Goal: Task Accomplishment & Management: Manage account settings

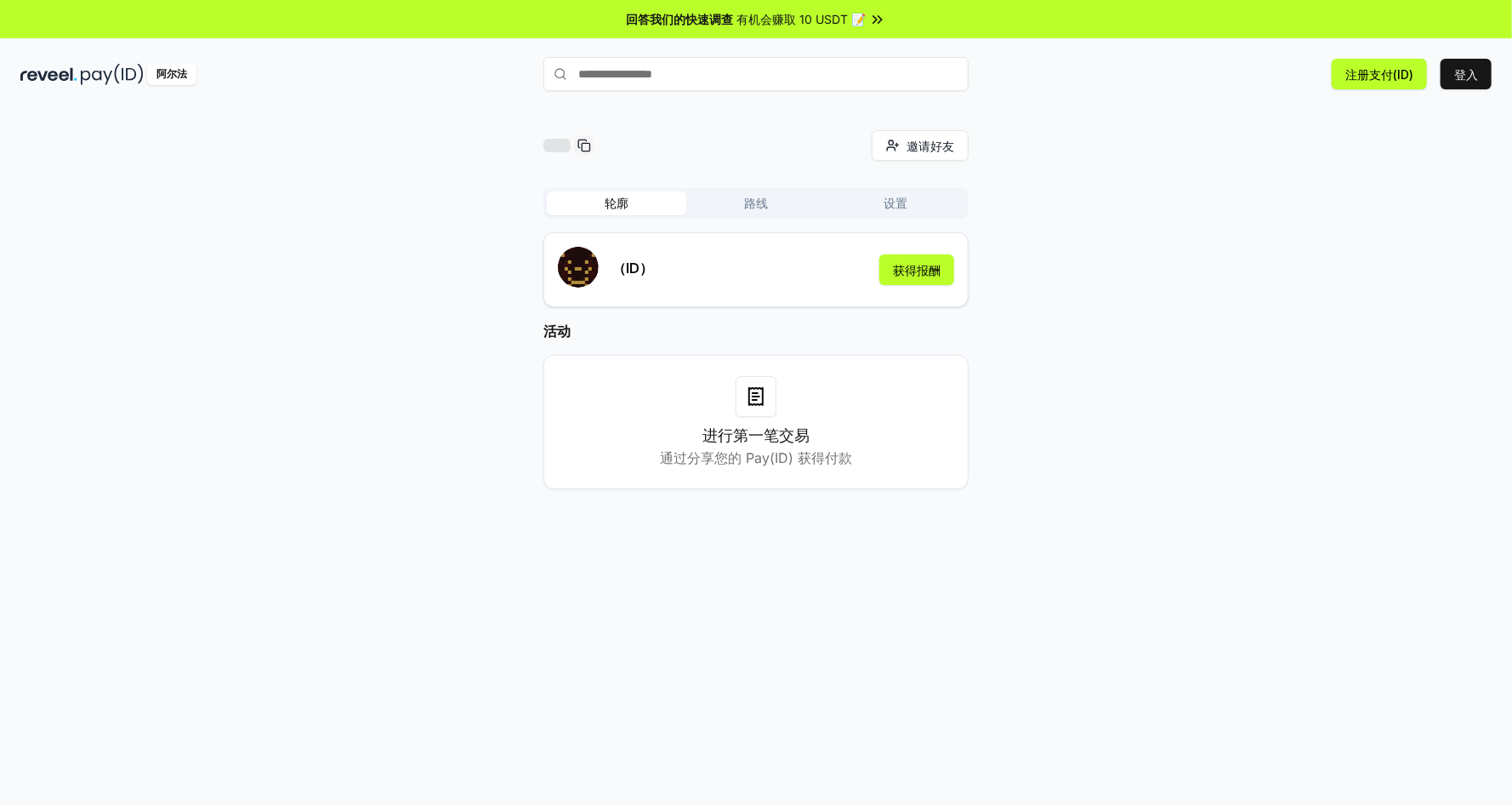
click at [763, 200] on font "路线" at bounding box center [756, 203] width 24 height 15
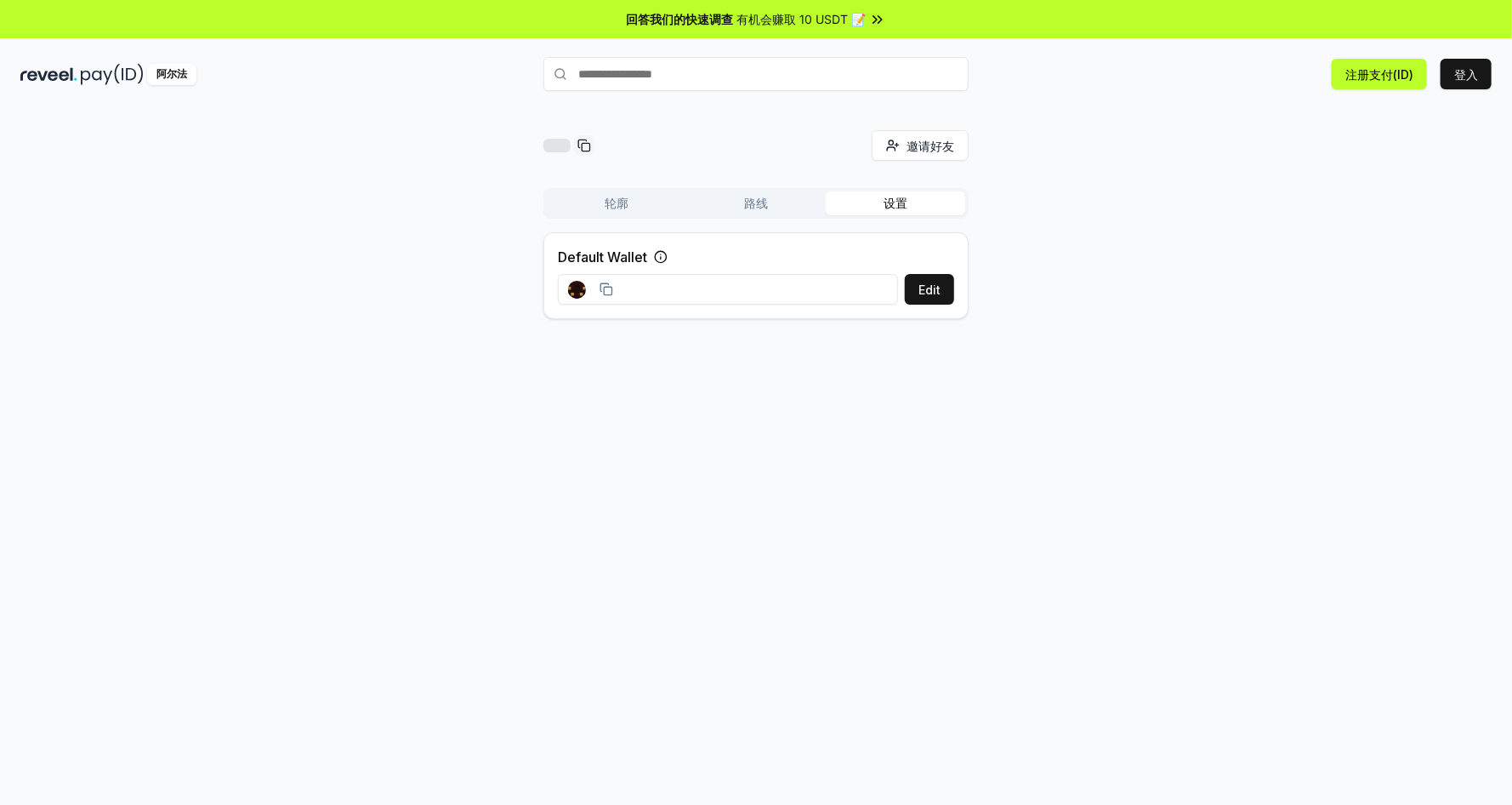
click at [899, 200] on font "设置" at bounding box center [896, 203] width 24 height 15
click at [601, 283] on icon at bounding box center [604, 286] width 7 height 7
click at [601, 286] on icon at bounding box center [606, 289] width 14 height 14
click at [926, 287] on font "编辑" at bounding box center [929, 290] width 24 height 15
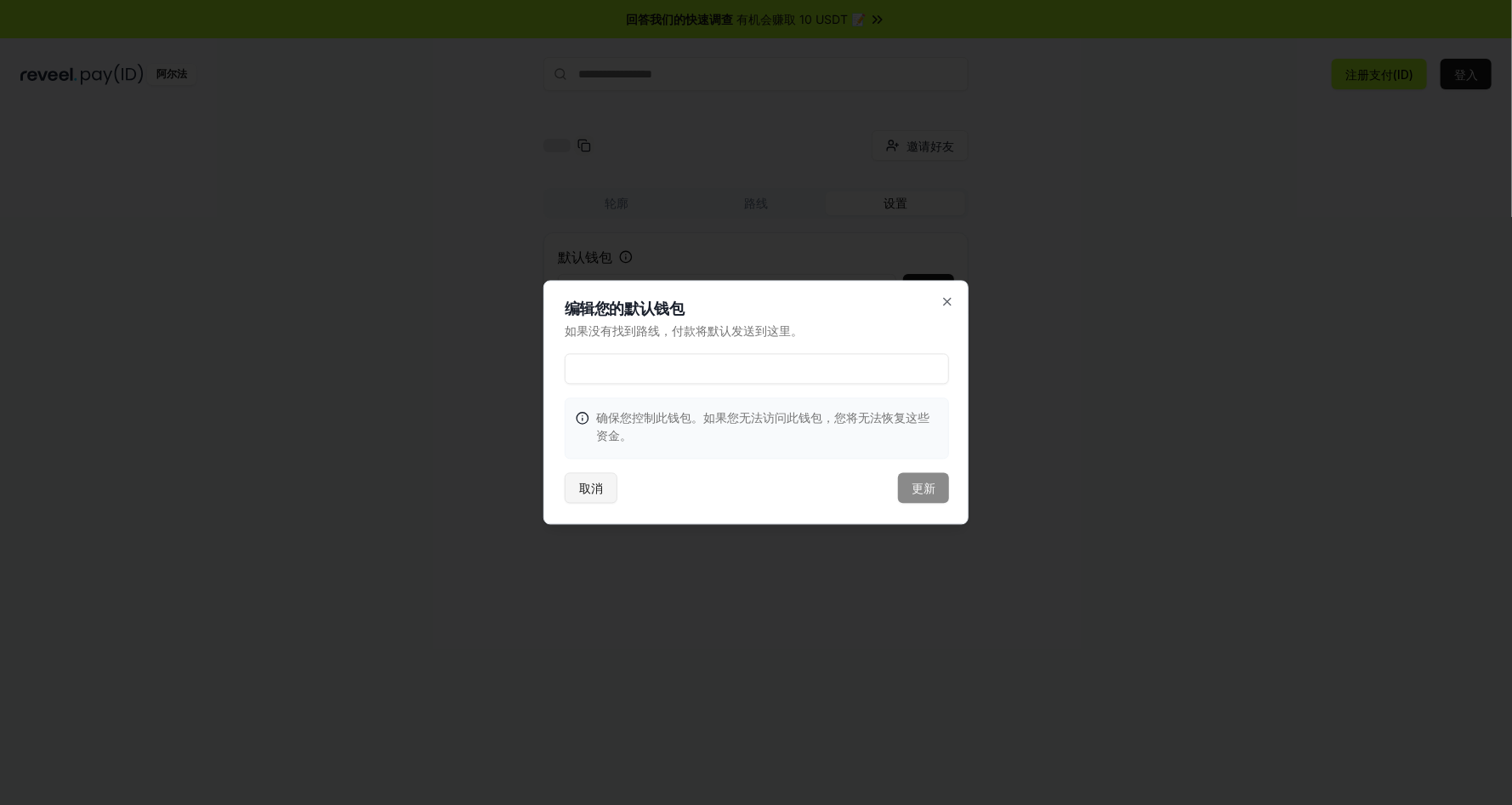
click at [592, 490] on font "取消" at bounding box center [591, 488] width 24 height 15
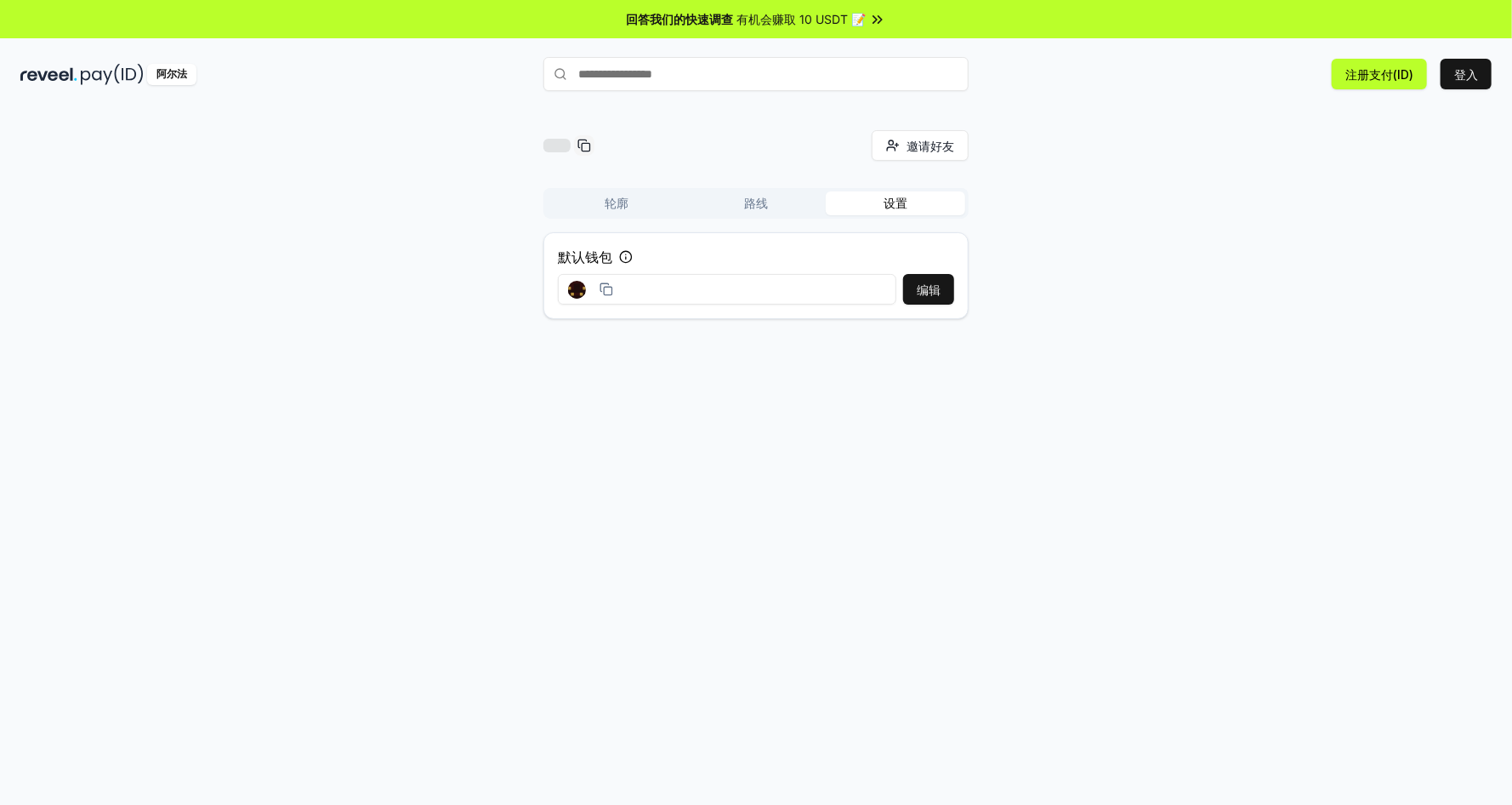
click at [755, 70] on input "text" at bounding box center [756, 74] width 425 height 34
click at [881, 18] on icon at bounding box center [880, 19] width 4 height 7
click at [797, 209] on button "路线" at bounding box center [756, 203] width 140 height 24
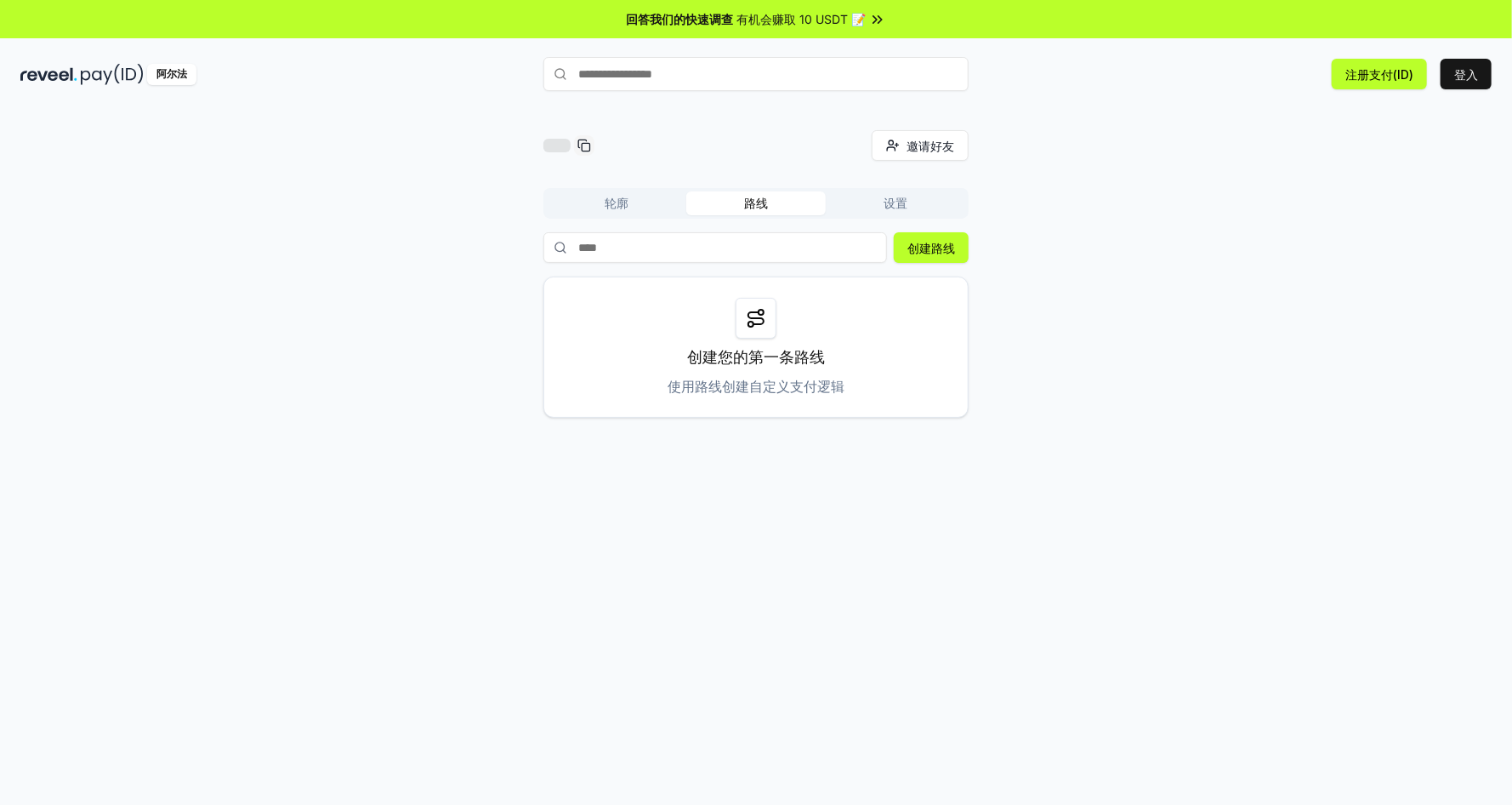
click at [615, 206] on font "轮廓" at bounding box center [616, 203] width 24 height 15
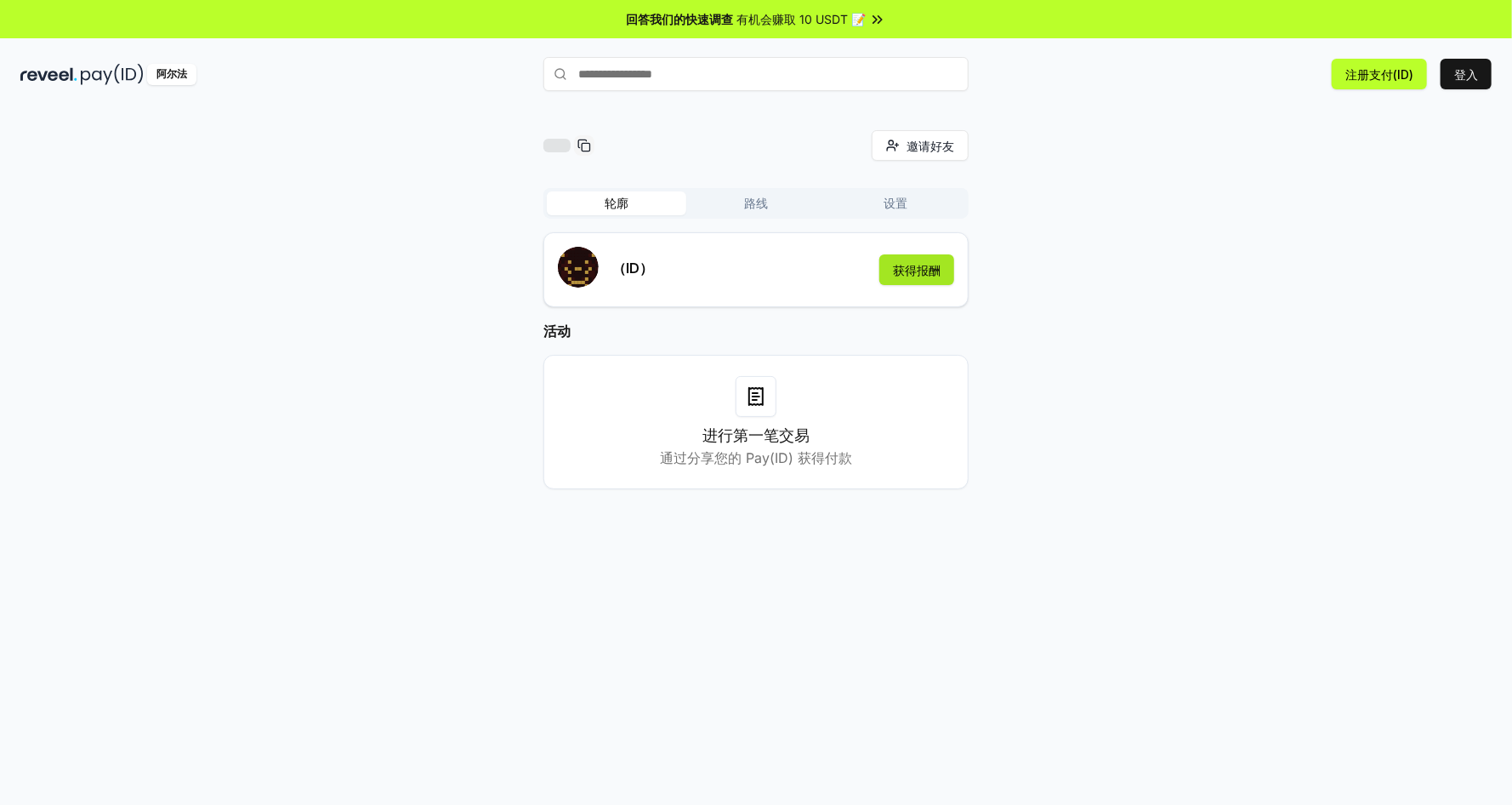
click at [921, 265] on font "获得报酬" at bounding box center [916, 270] width 48 height 15
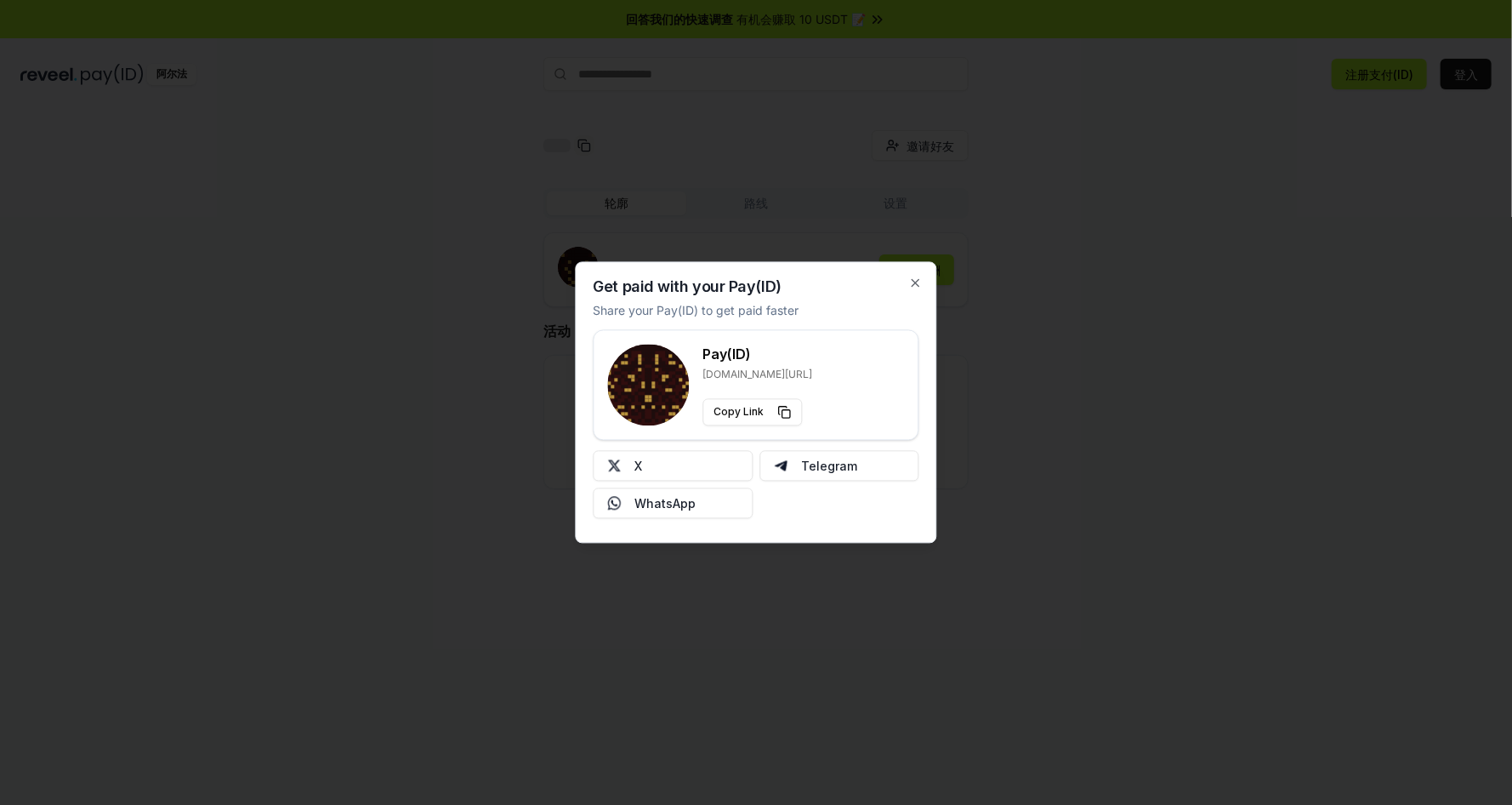
click at [926, 281] on div "Get paid with your Pay(ID) Share your Pay(ID) to get paid faster Pay(ID) [DOMAI…" at bounding box center [756, 402] width 362 height 282
click at [915, 276] on icon "button" at bounding box center [916, 283] width 14 height 14
